Goal: Browse casually

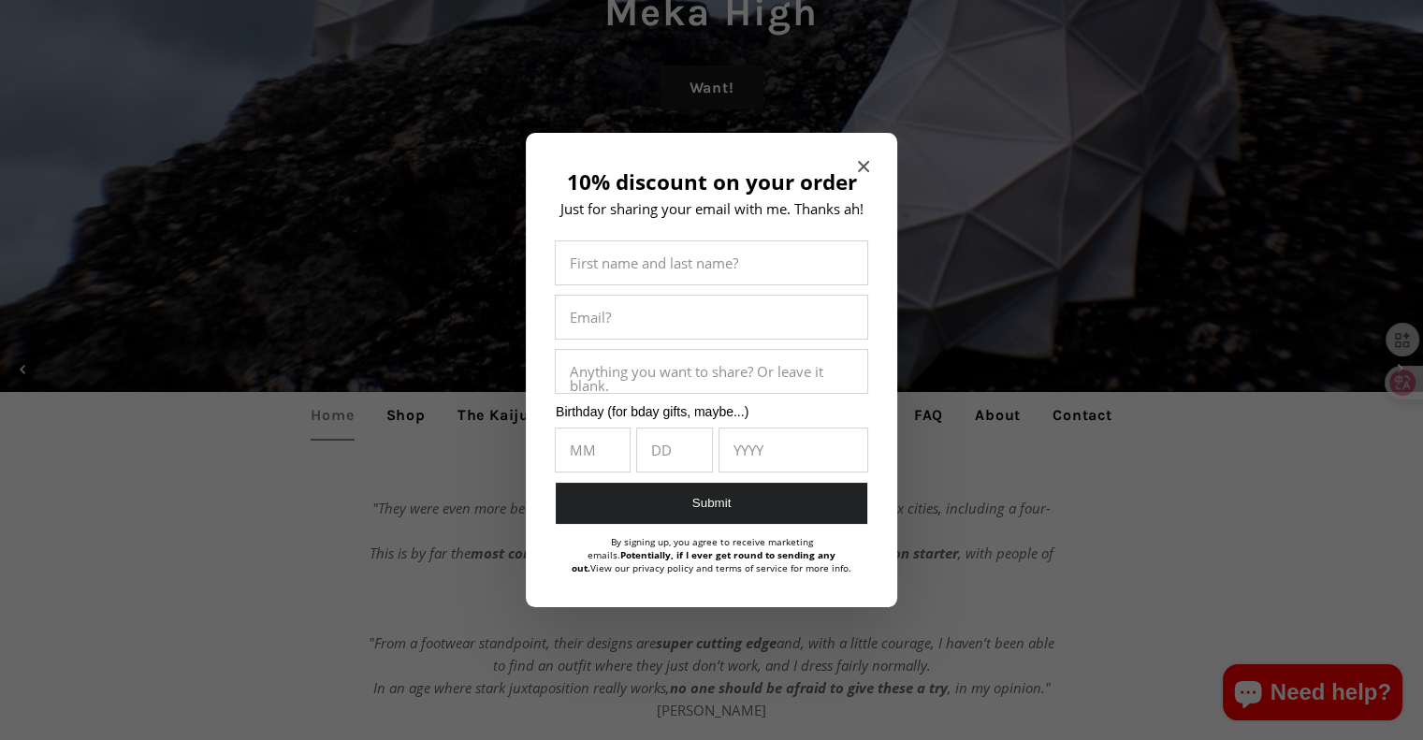
scroll to position [307, 0]
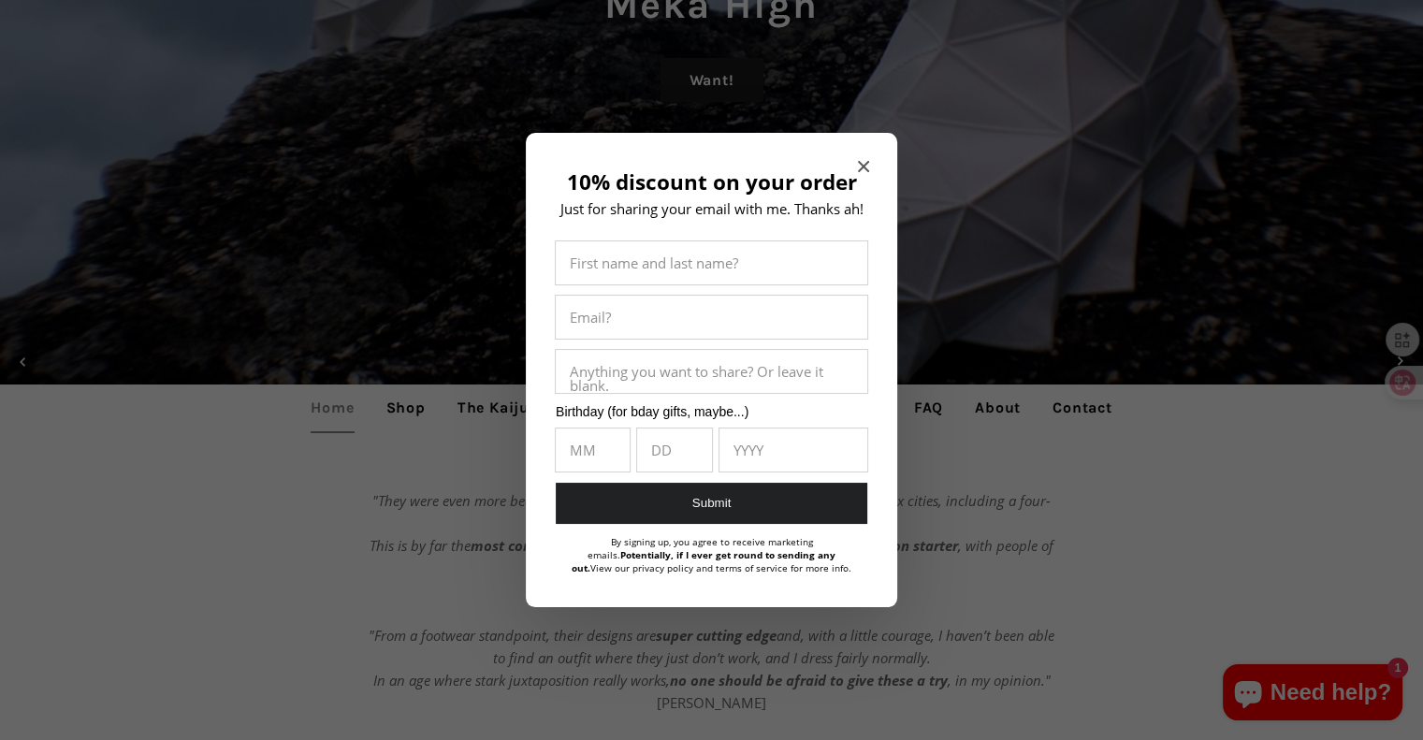
click at [863, 162] on icon "Close modal" at bounding box center [863, 166] width 11 height 11
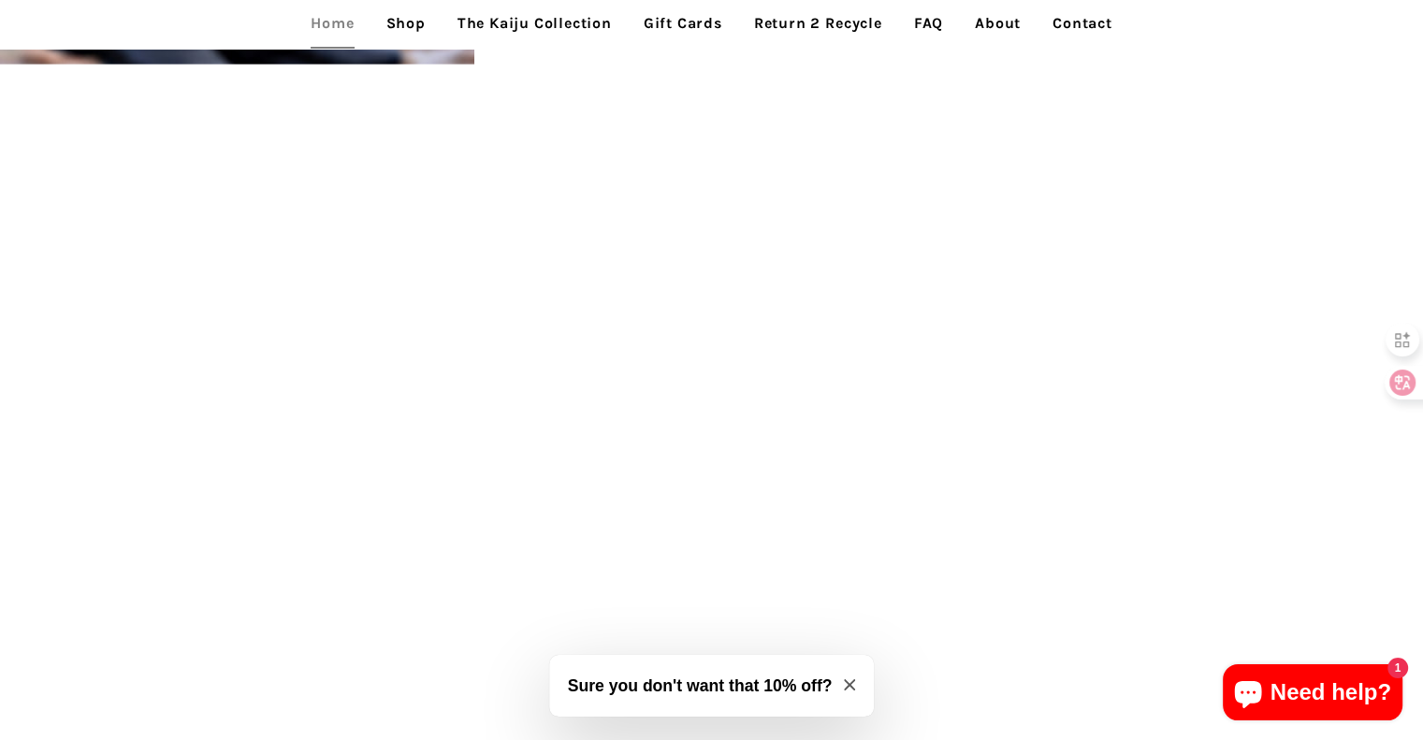
scroll to position [4271, 0]
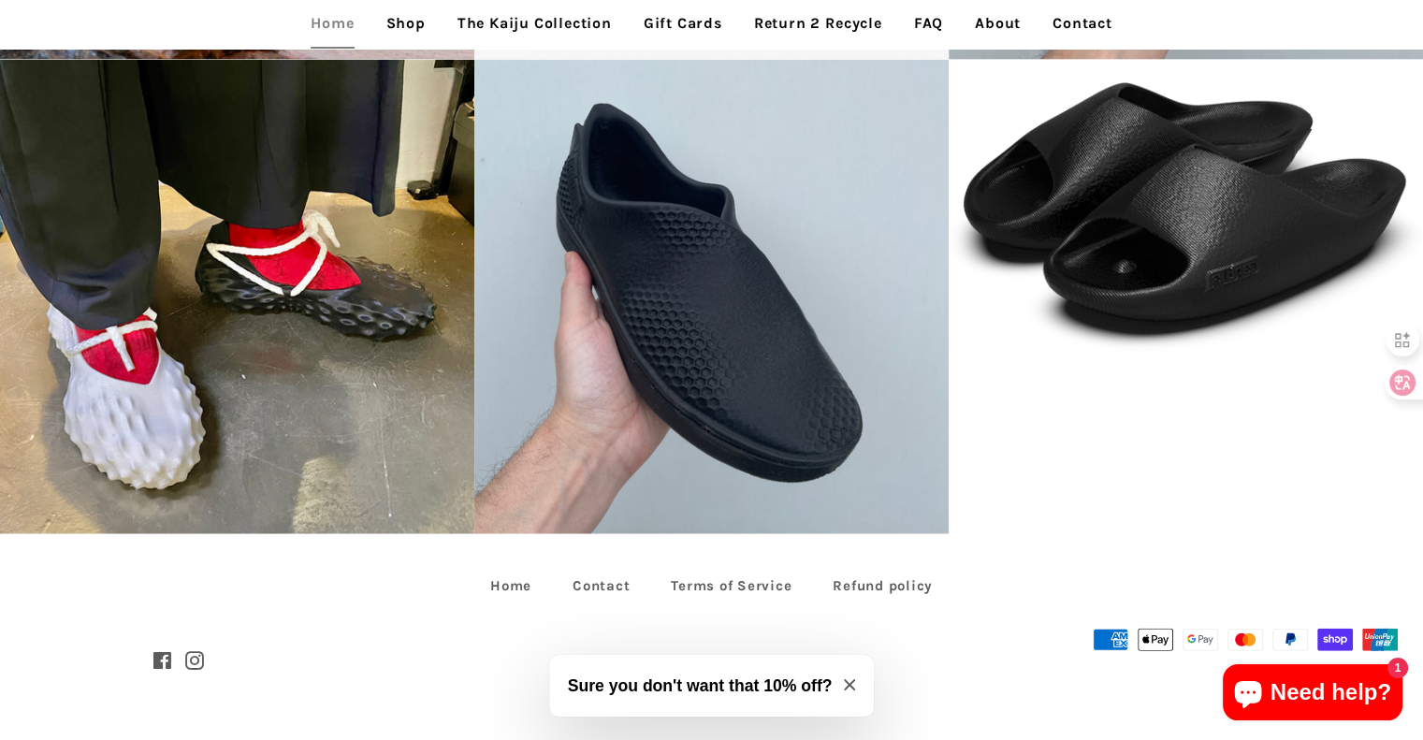
click at [846, 686] on icon "Close modal" at bounding box center [849, 684] width 11 height 11
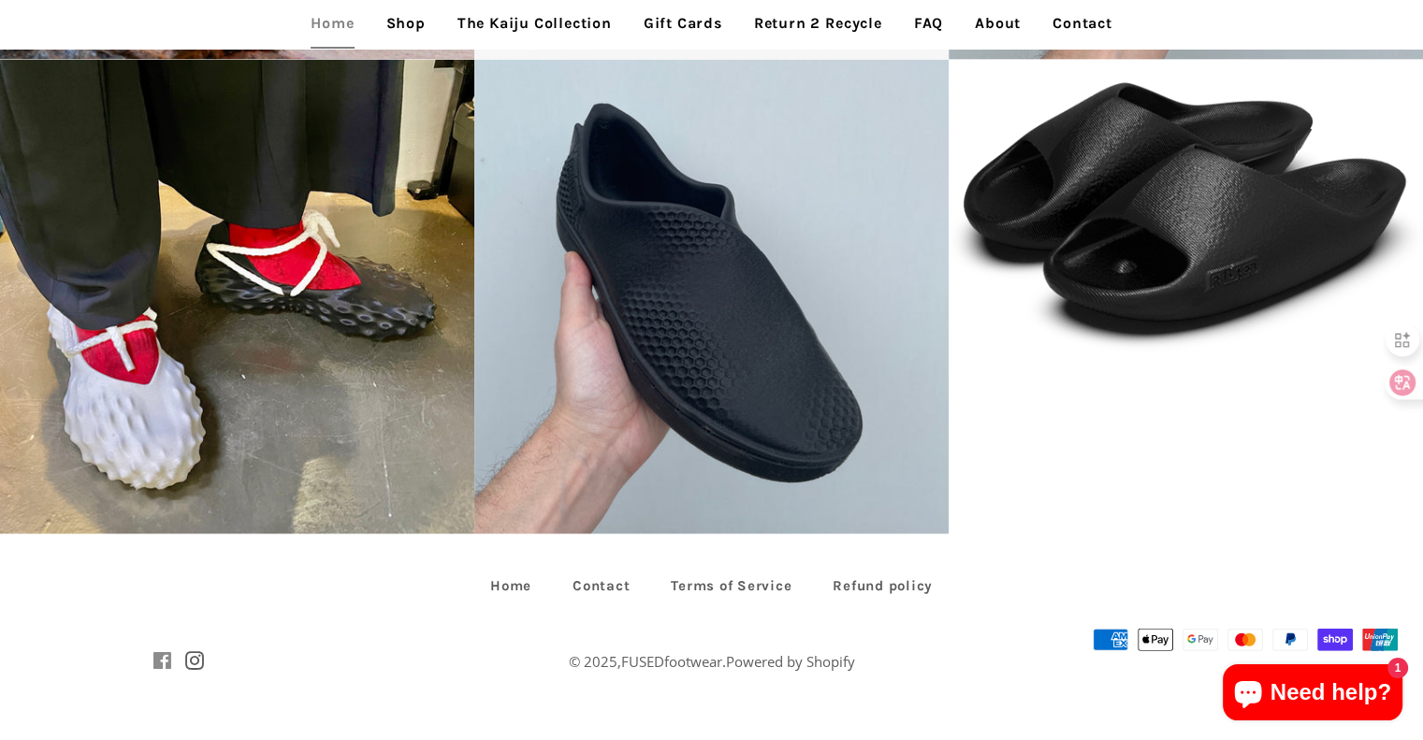
click at [163, 655] on span at bounding box center [162, 661] width 20 height 30
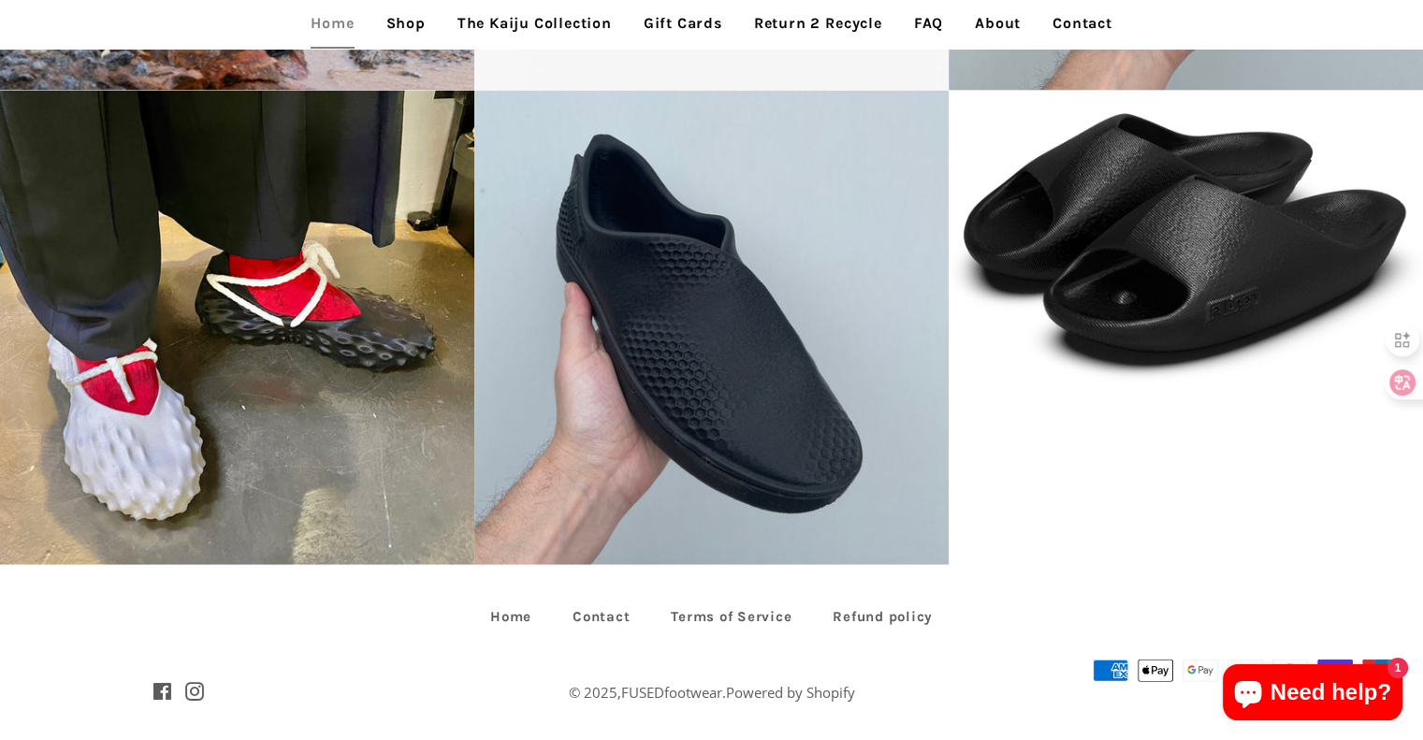
scroll to position [4271, 0]
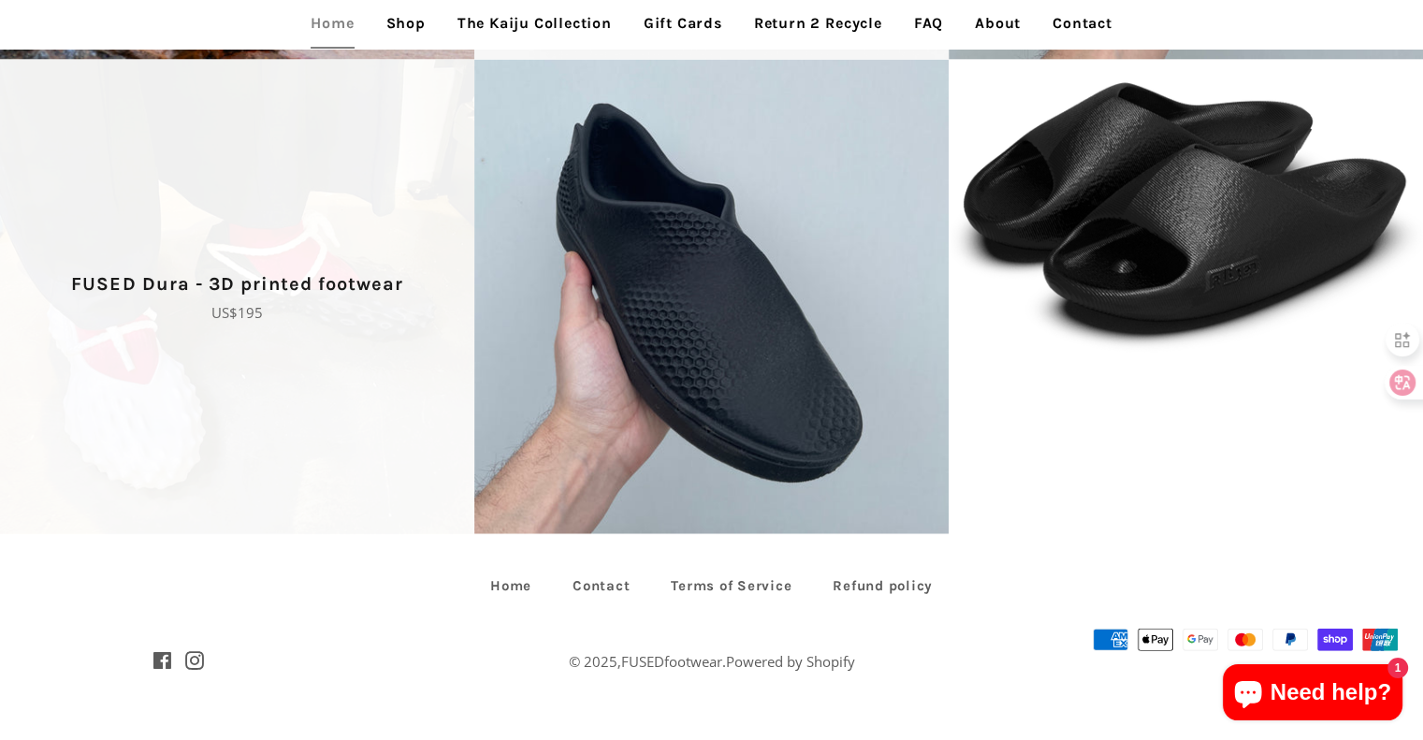
click at [360, 349] on span "FUSED Dura - 3D printed footwear Regular price US$195" at bounding box center [237, 297] width 474 height 474
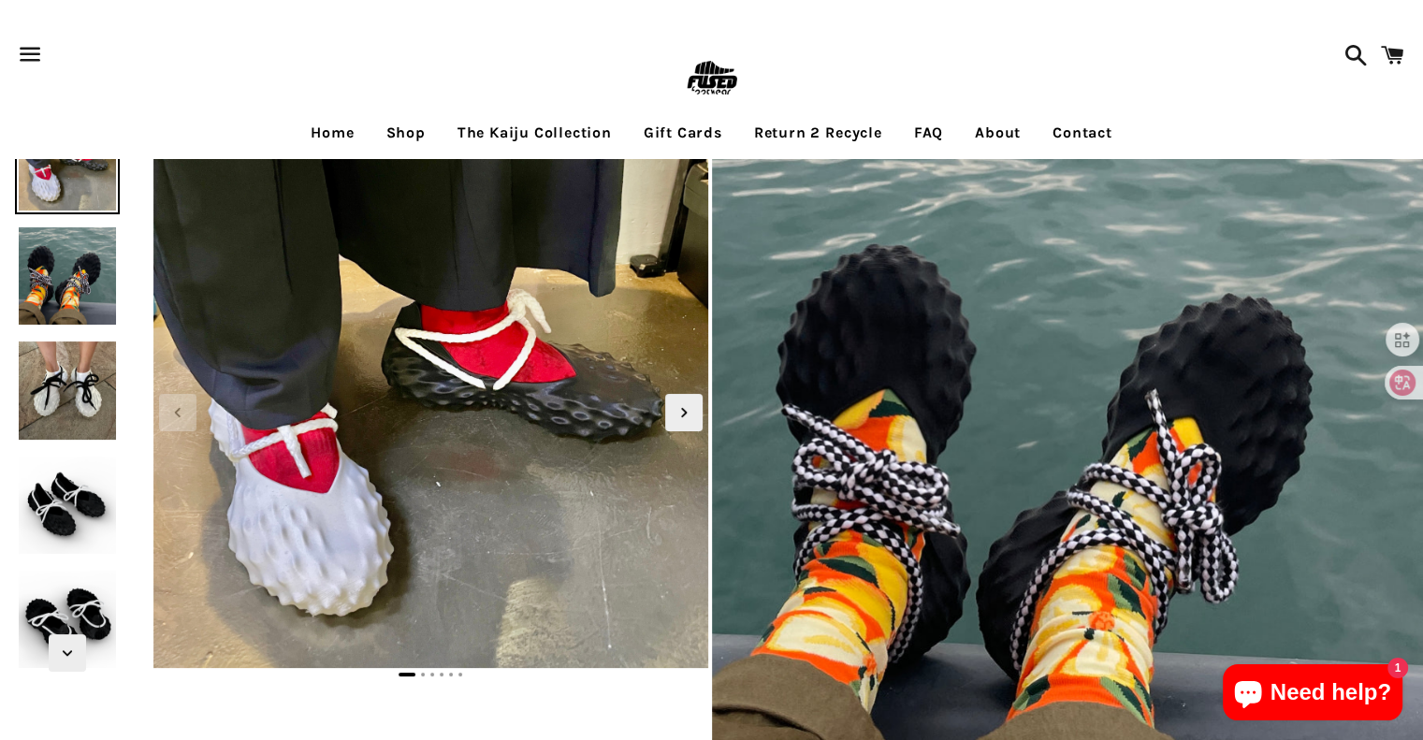
click at [711, 64] on img at bounding box center [711, 79] width 61 height 61
